Goal: Information Seeking & Learning: Learn about a topic

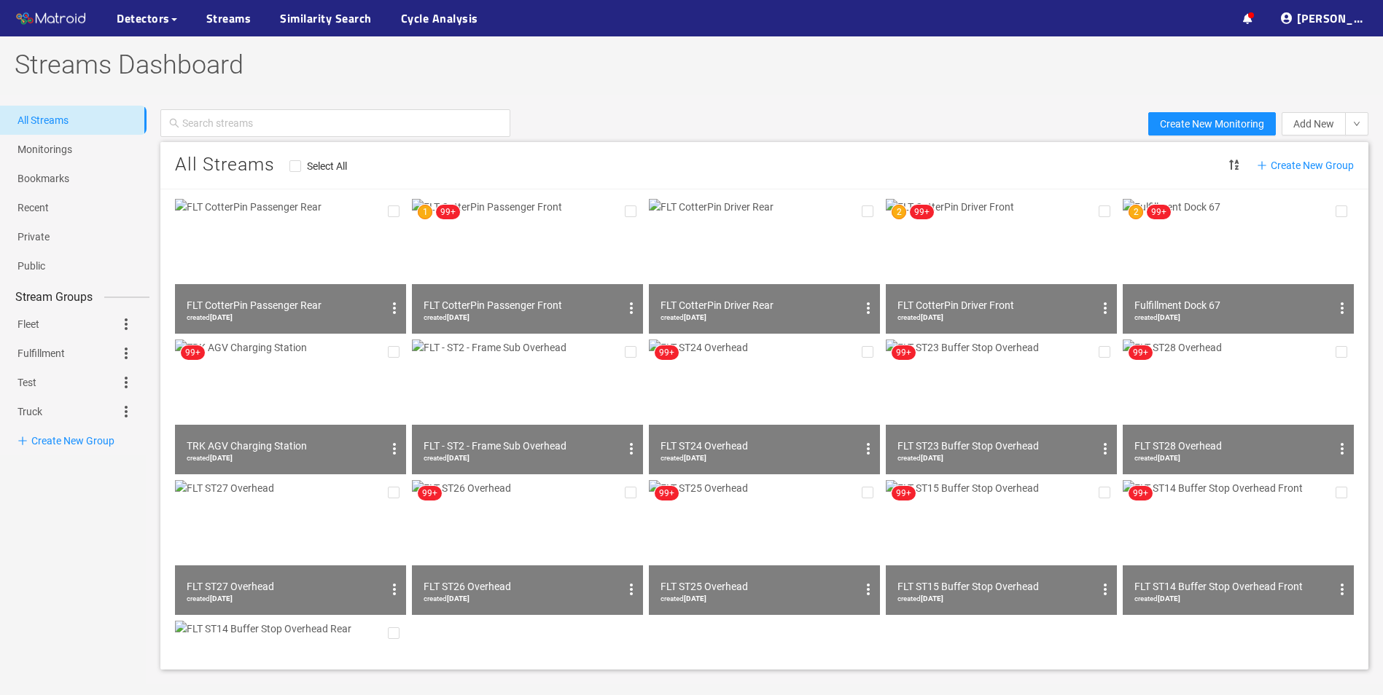
click at [1162, 253] on img at bounding box center [1237, 266] width 231 height 135
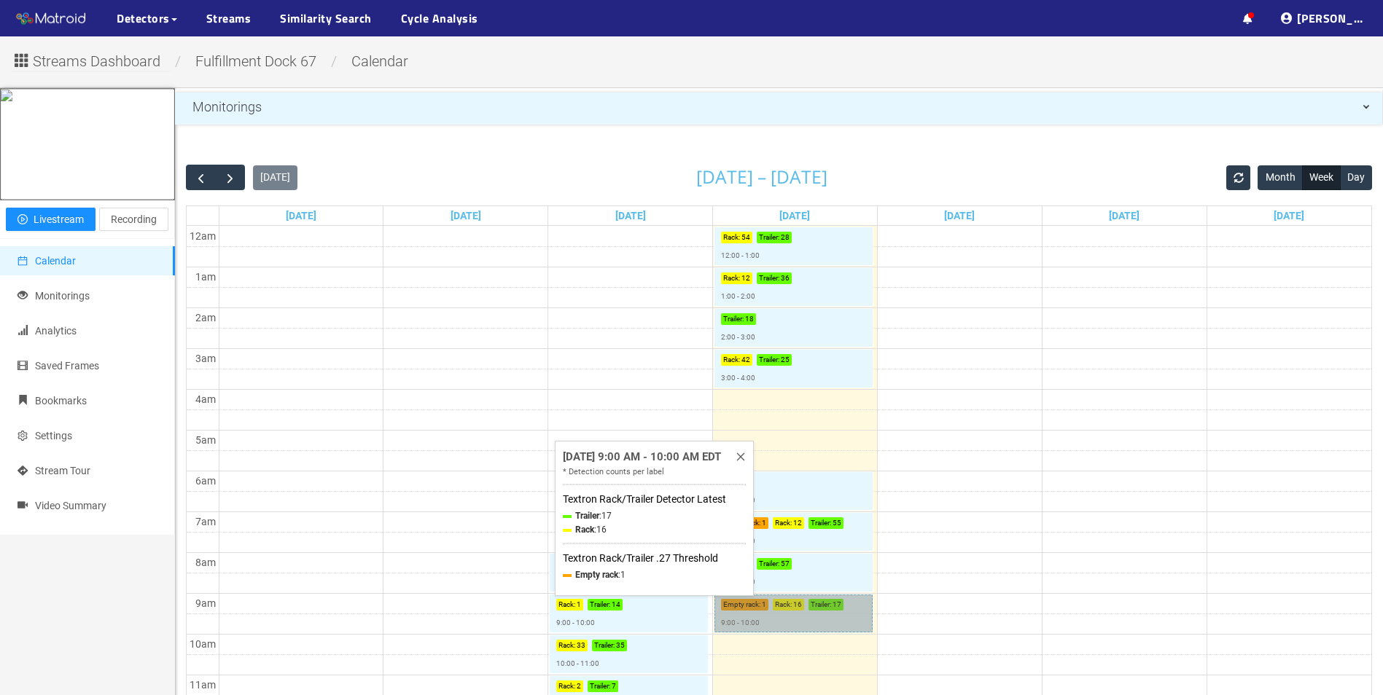
click at [794, 611] on link "Empty rack : 1 Rack : 16 Trailer : 17 9:00 - 10:00" at bounding box center [793, 614] width 158 height 38
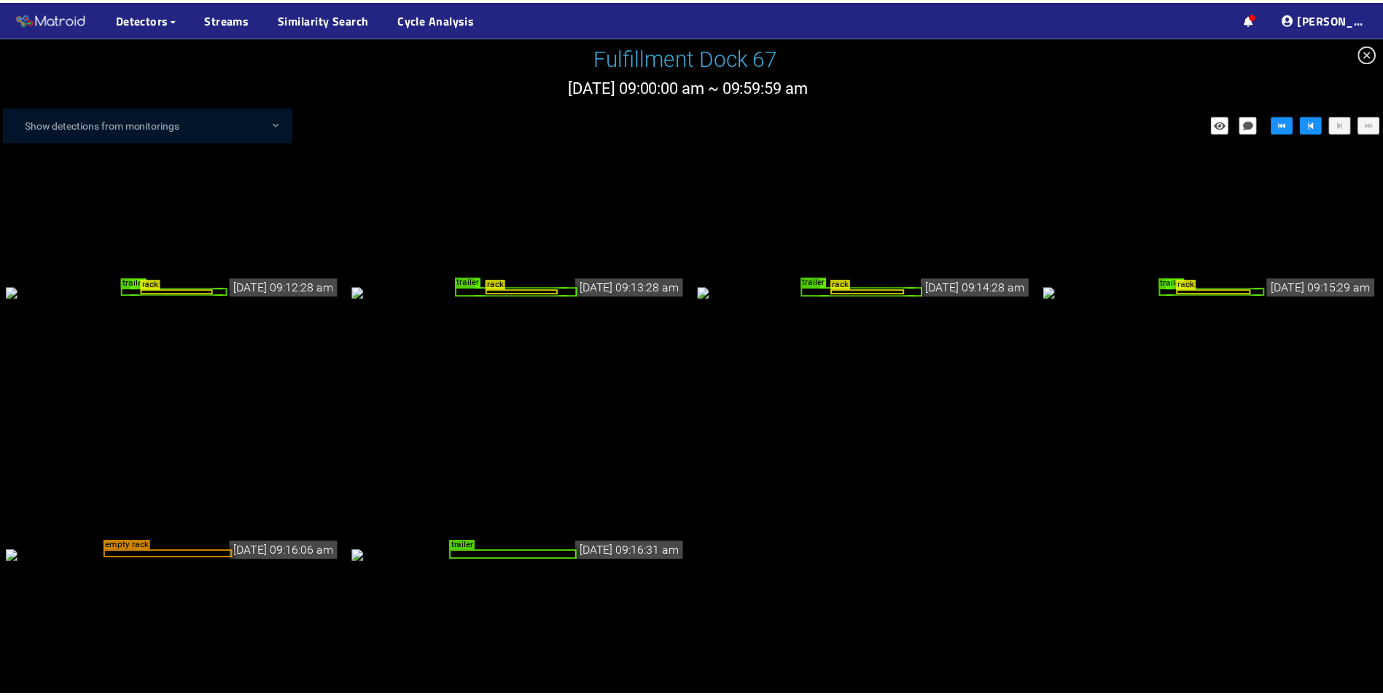
scroll to position [797, 0]
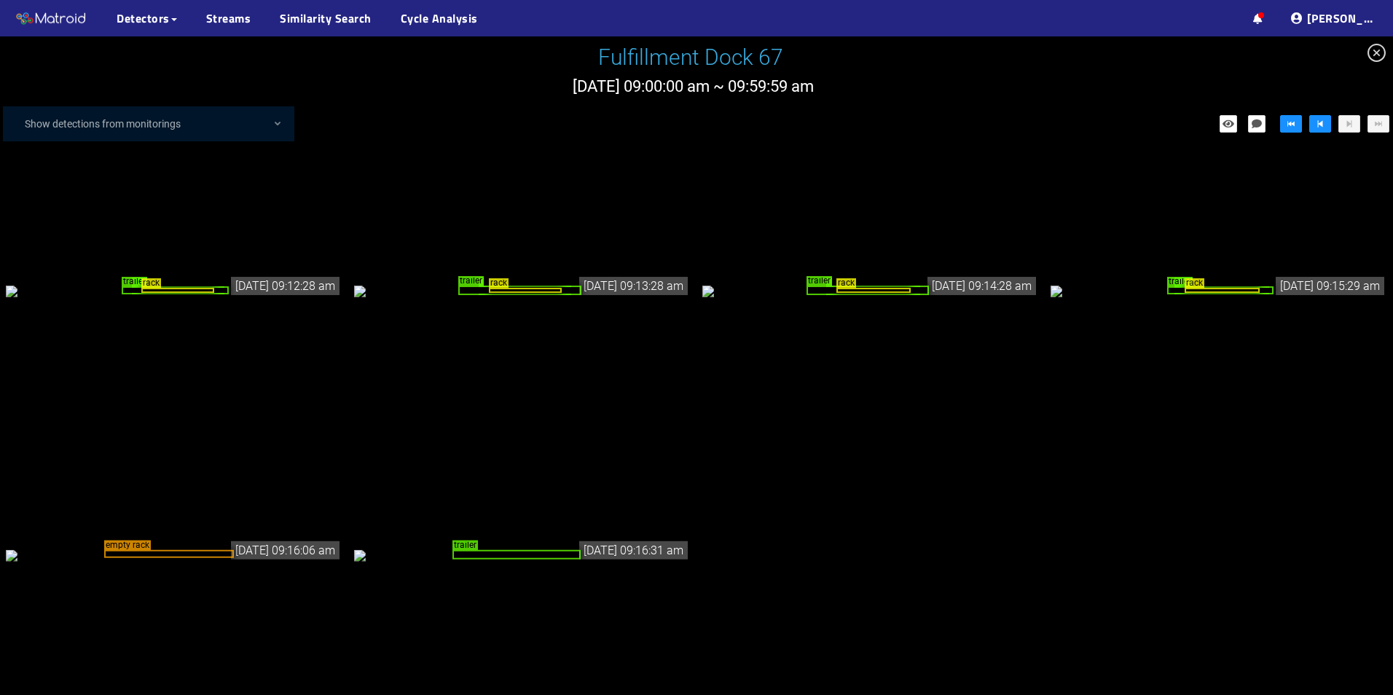
click at [531, 558] on div "trailer" at bounding box center [517, 554] width 128 height 9
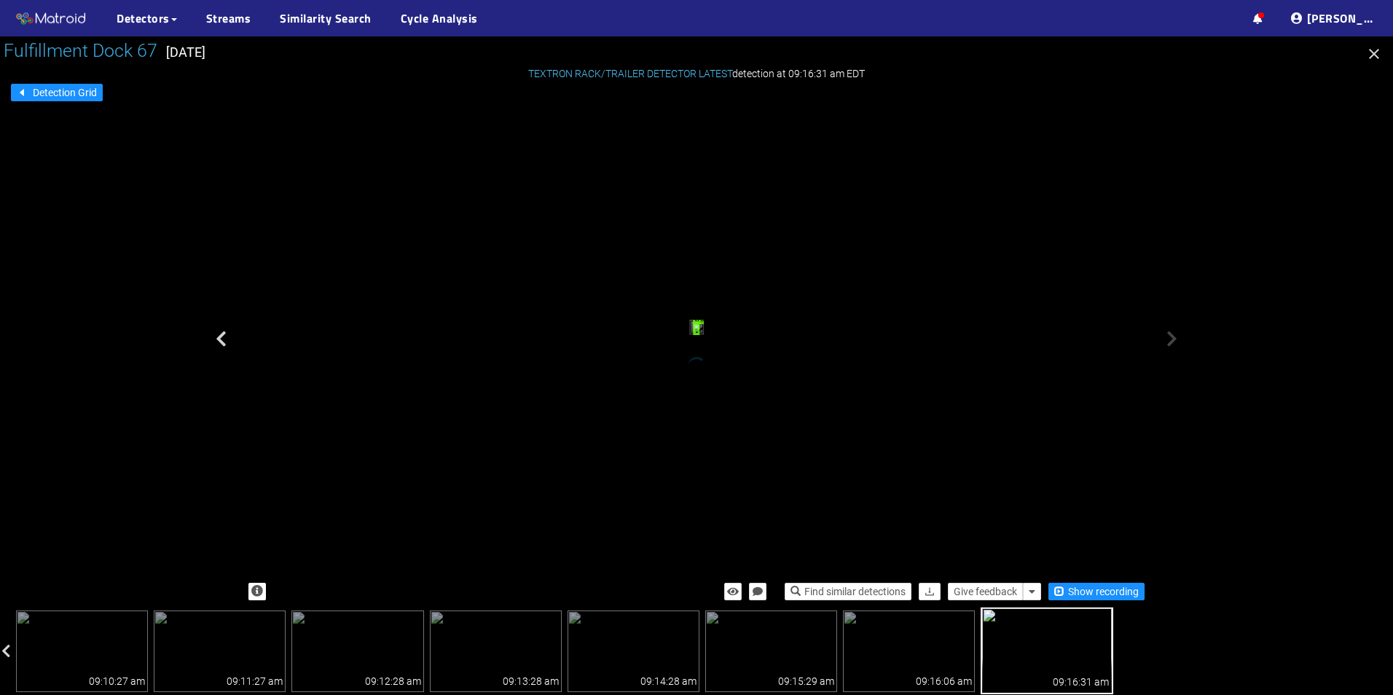
click at [700, 335] on div "trailer" at bounding box center [696, 329] width 7 height 11
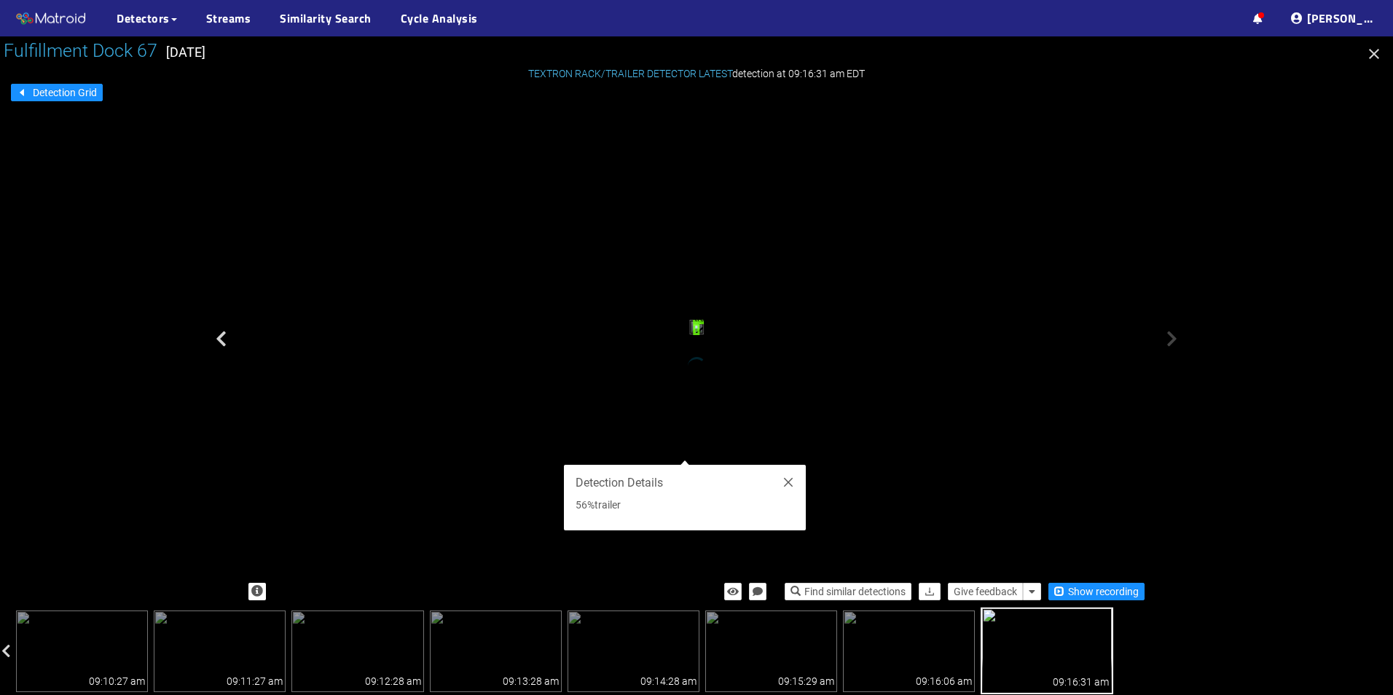
click at [1170, 345] on icon at bounding box center [1172, 338] width 11 height 17
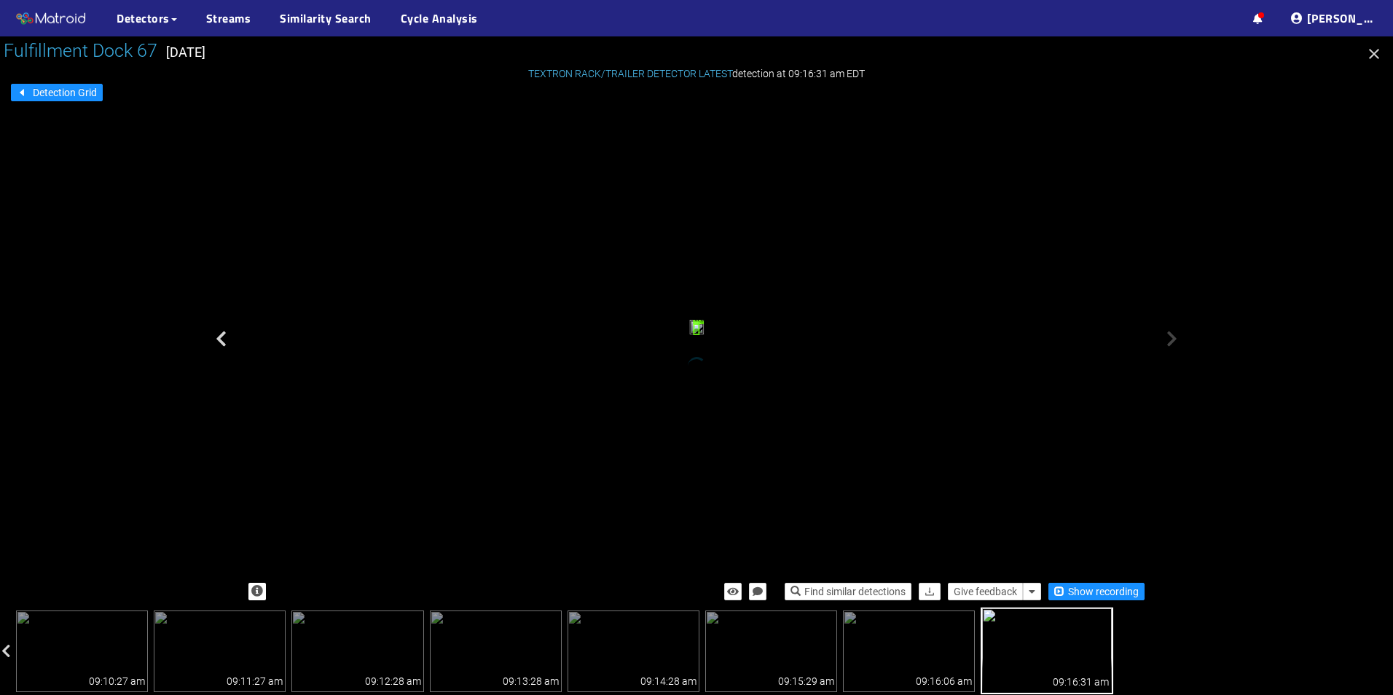
click at [1380, 54] on icon "button" at bounding box center [1374, 53] width 17 height 17
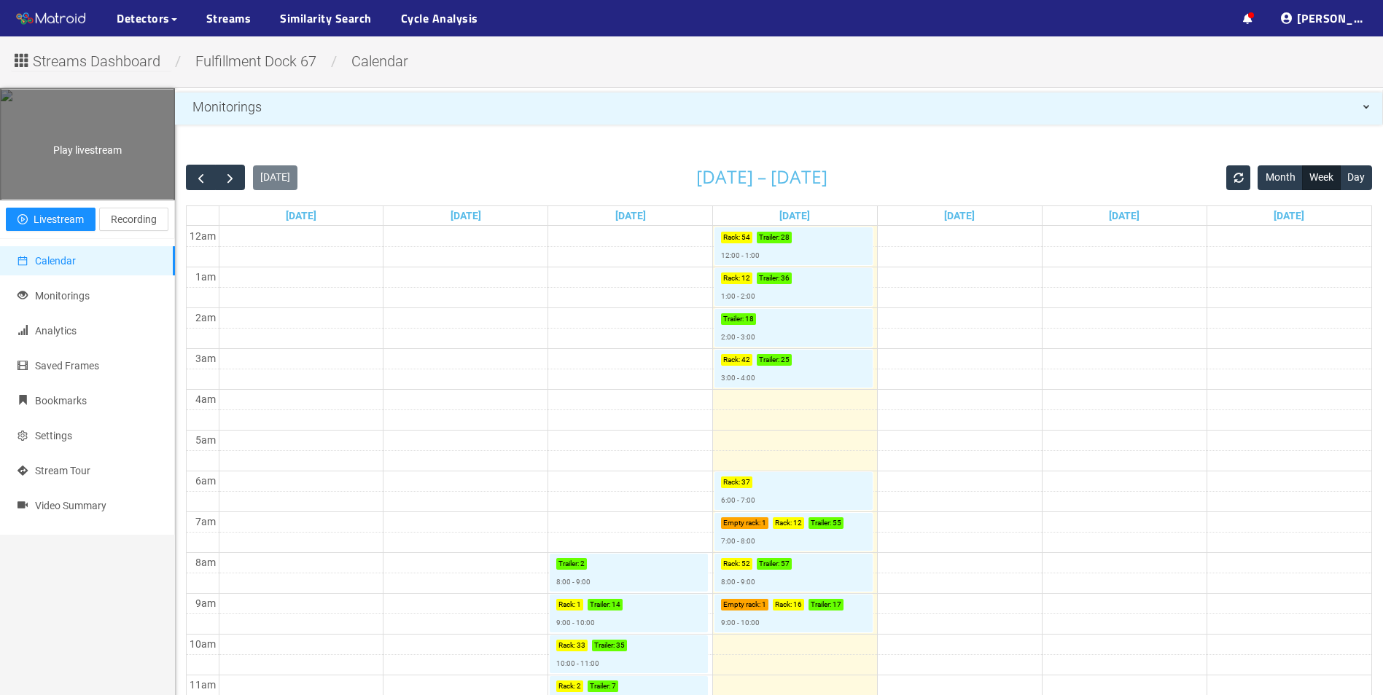
click at [81, 168] on div "Play livestream" at bounding box center [87, 144] width 173 height 109
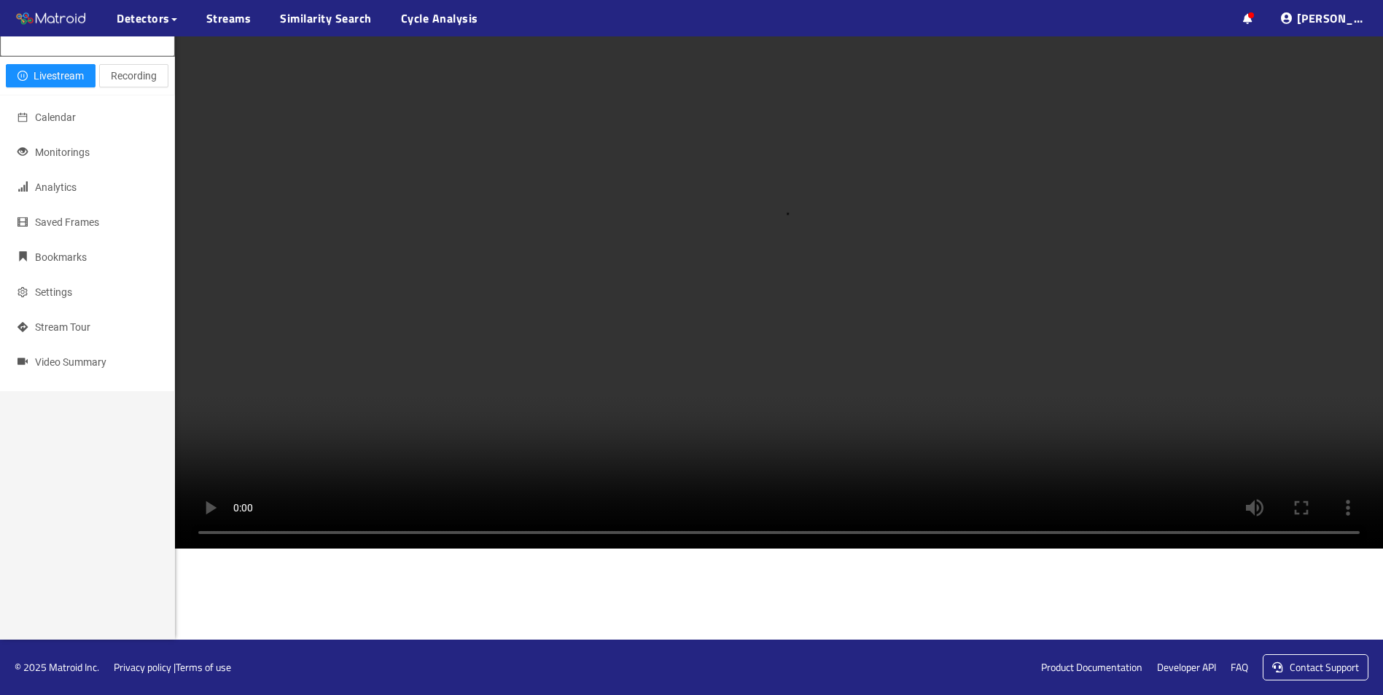
scroll to position [292, 0]
click at [797, 261] on video at bounding box center [779, 247] width 1208 height 604
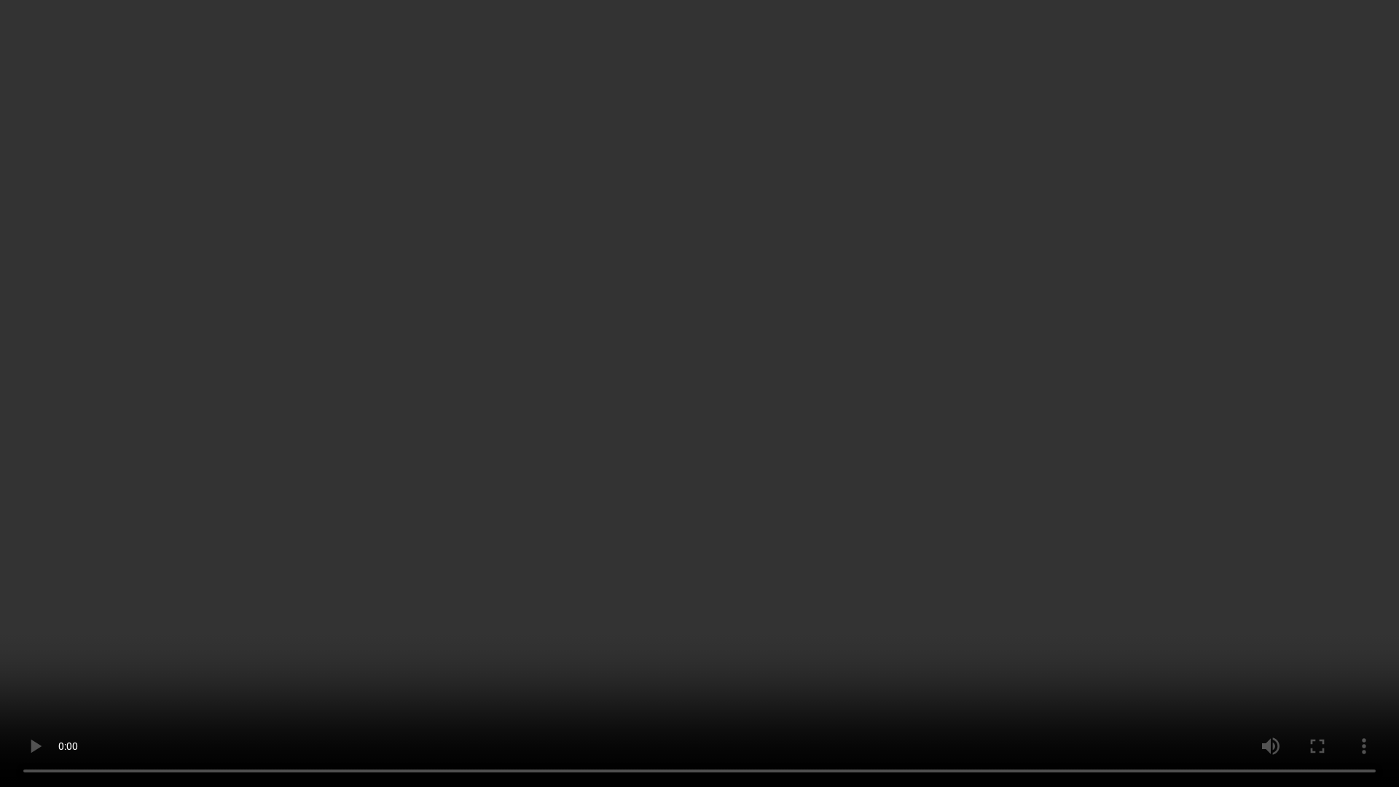
click at [800, 315] on video at bounding box center [699, 393] width 1399 height 787
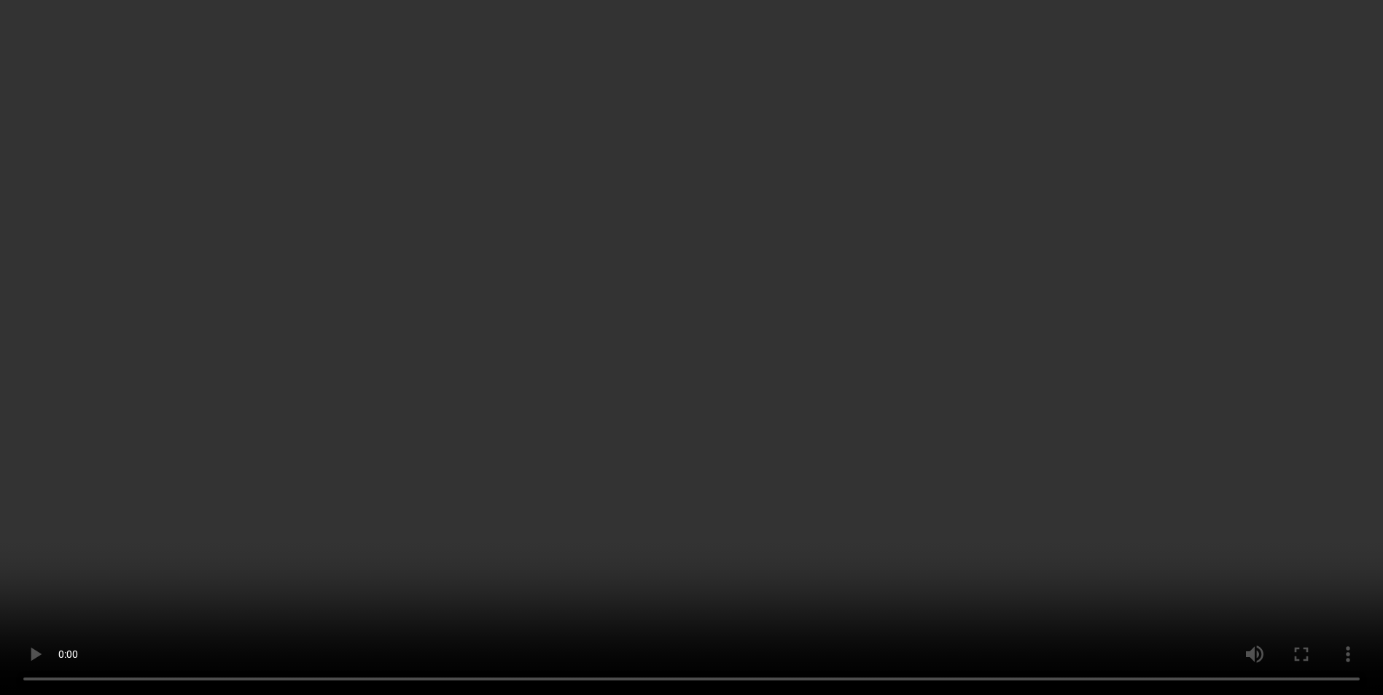
scroll to position [292, 0]
